Goal: Check status: Check status

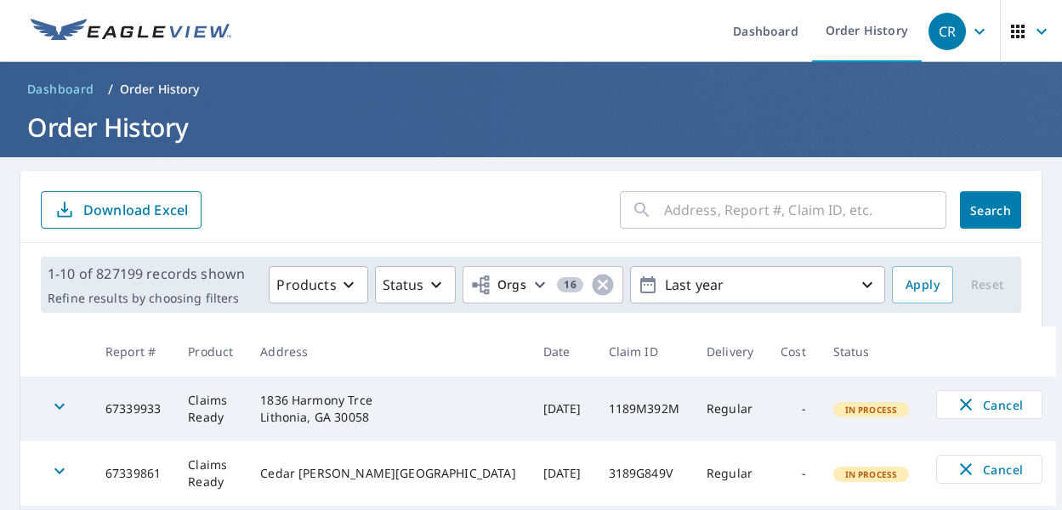
click at [311, 186] on div "​ Search Download Excel" at bounding box center [531, 207] width 1022 height 72
click at [643, 208] on div "​" at bounding box center [783, 209] width 327 height 37
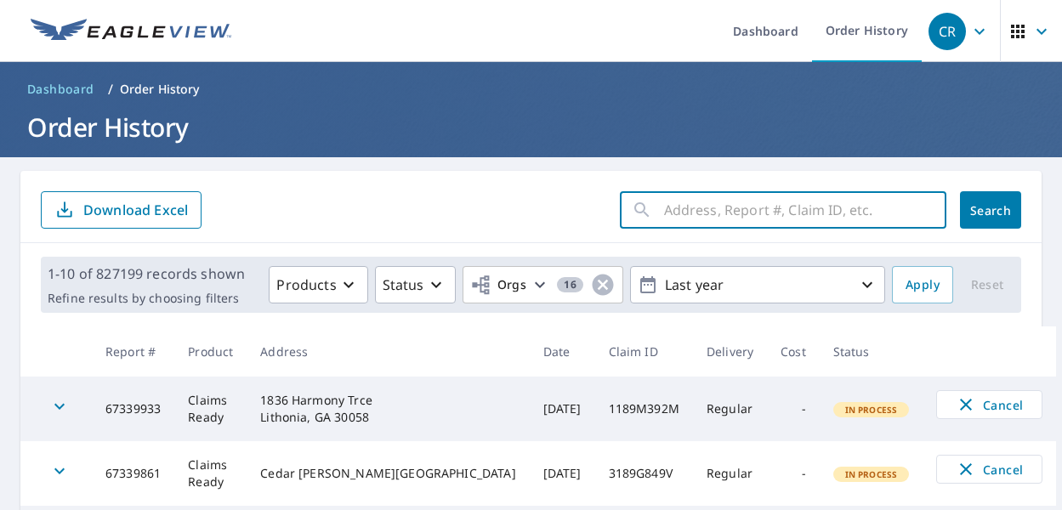
paste input "14-88T9-78S"
click at [710, 209] on input "14-88T9-78S" at bounding box center [789, 210] width 250 height 48
click at [675, 212] on input "14-88T978S" at bounding box center [789, 210] width 250 height 48
type input "1488T978S"
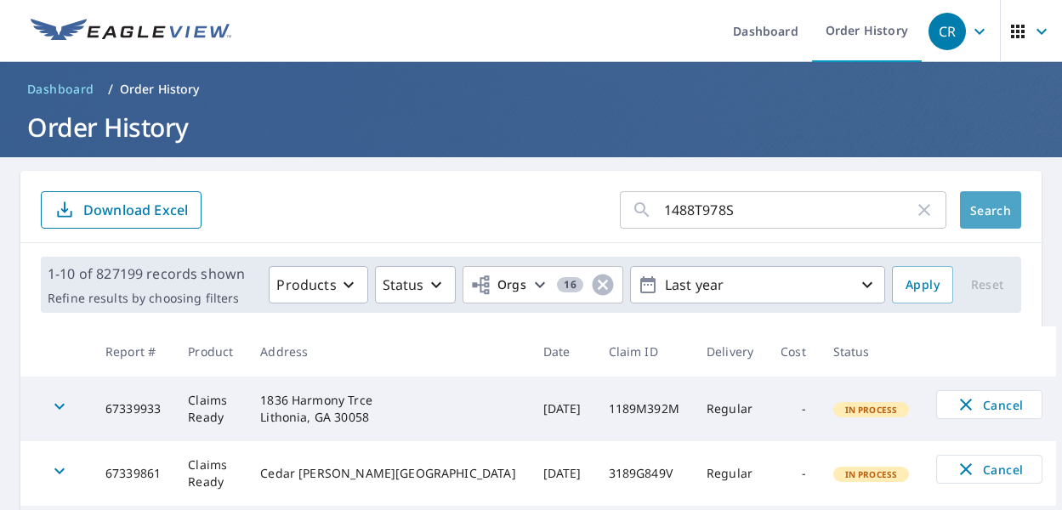
click at [988, 218] on span "Search" at bounding box center [991, 210] width 34 height 16
